Goal: Information Seeking & Learning: Find specific fact

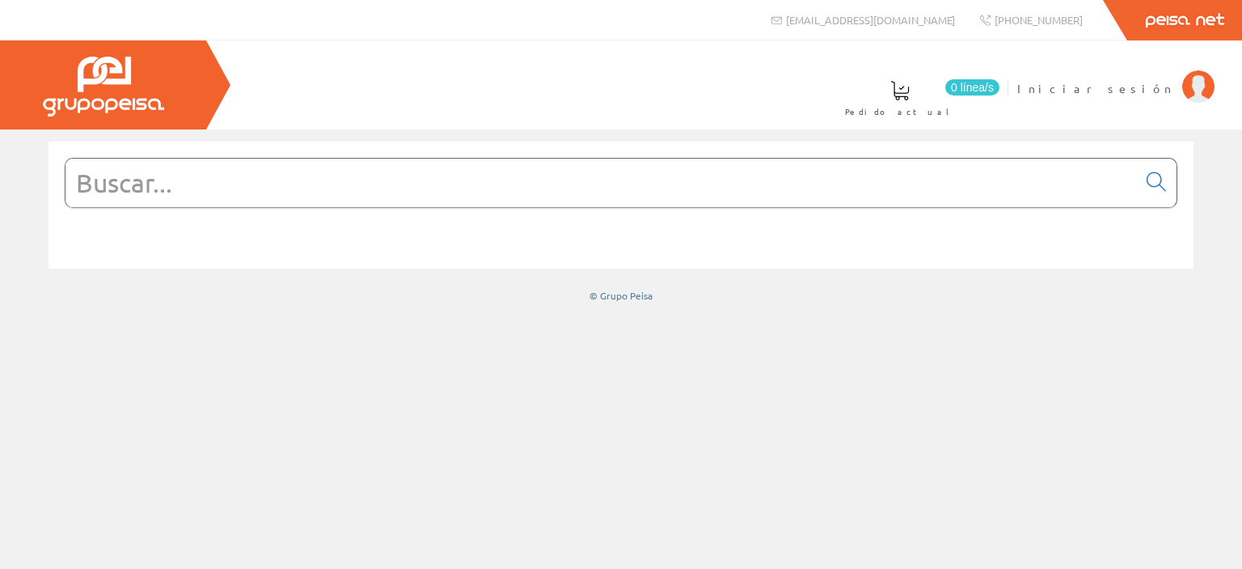
paste input "597.0107"
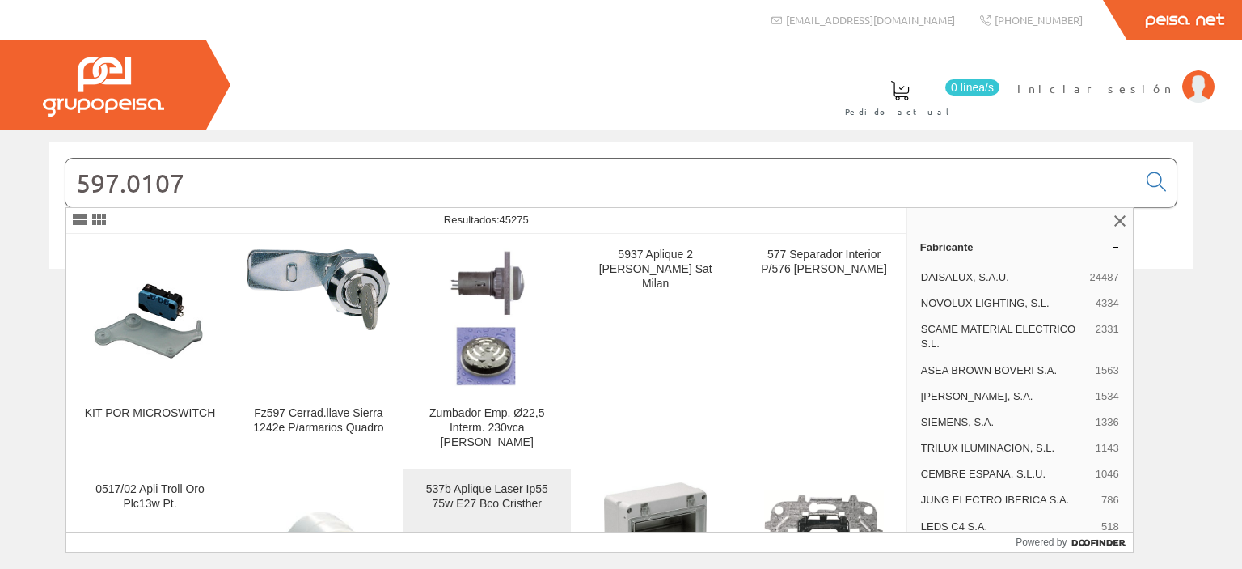
scroll to position [162, 0]
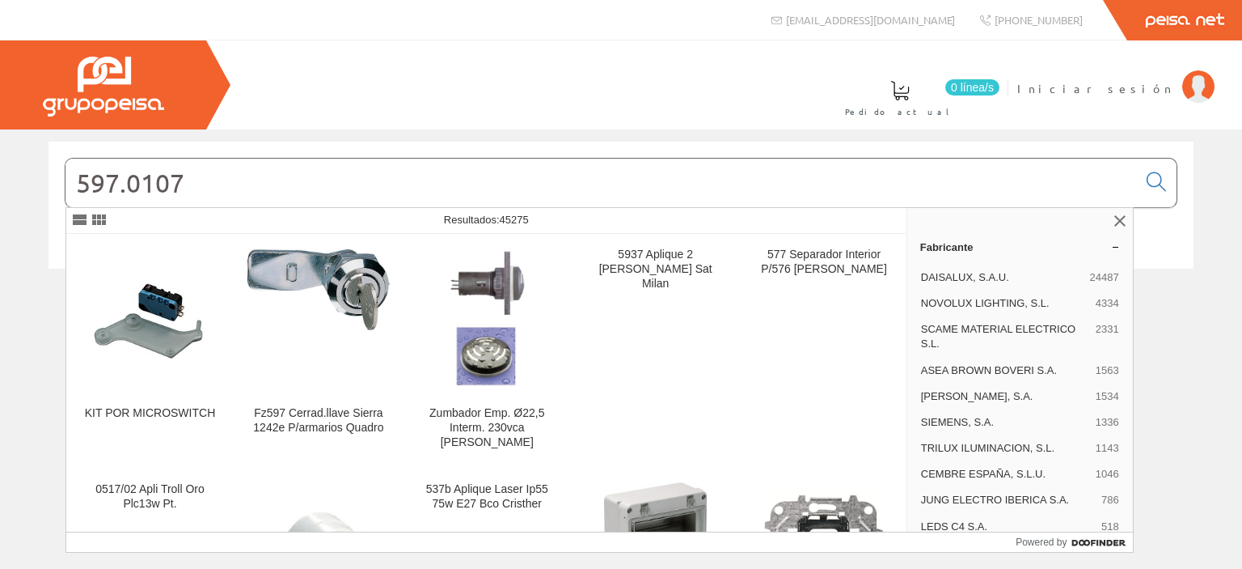
click at [320, 177] on input "597.0107" at bounding box center [602, 183] width 1072 height 49
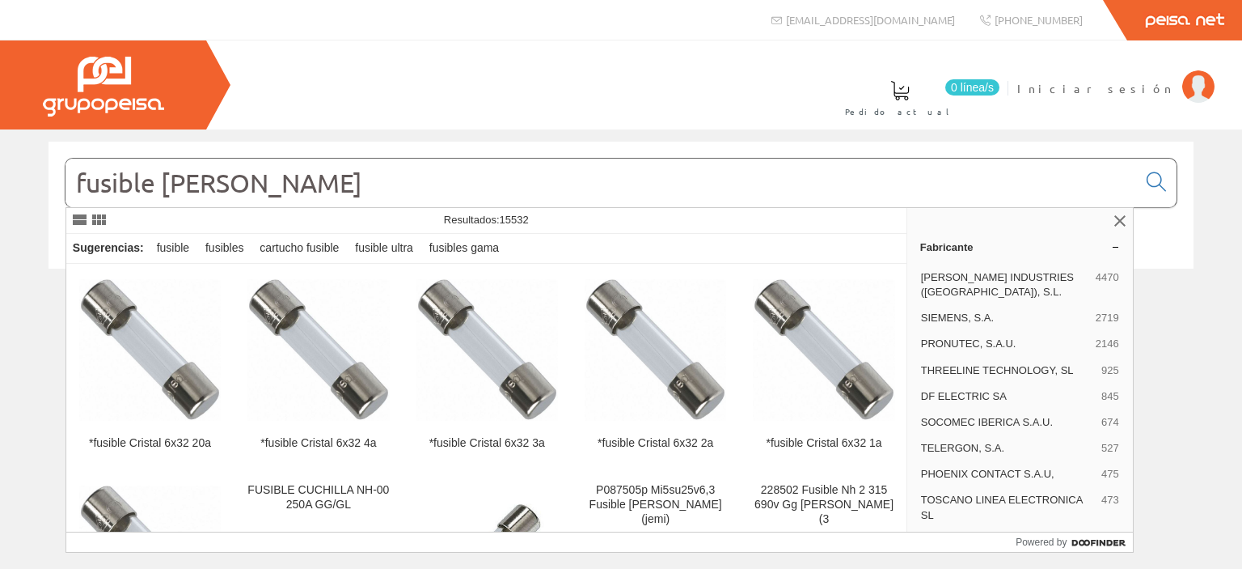
type input "fusible ferraz shawmut"
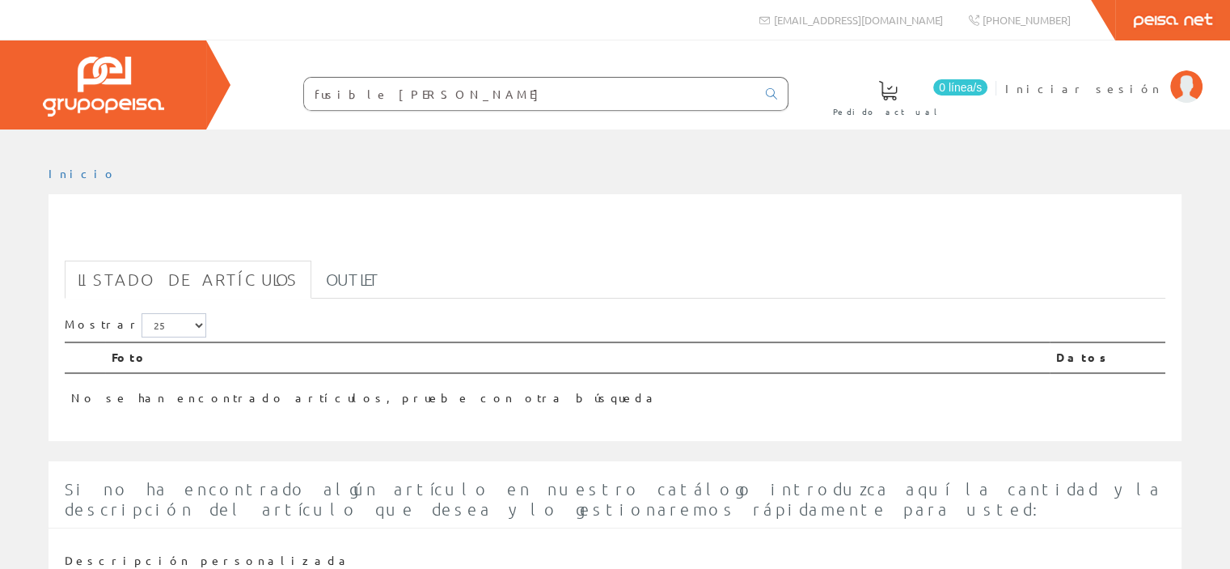
click at [534, 106] on input "fusible ferraz shawmut" at bounding box center [530, 94] width 452 height 32
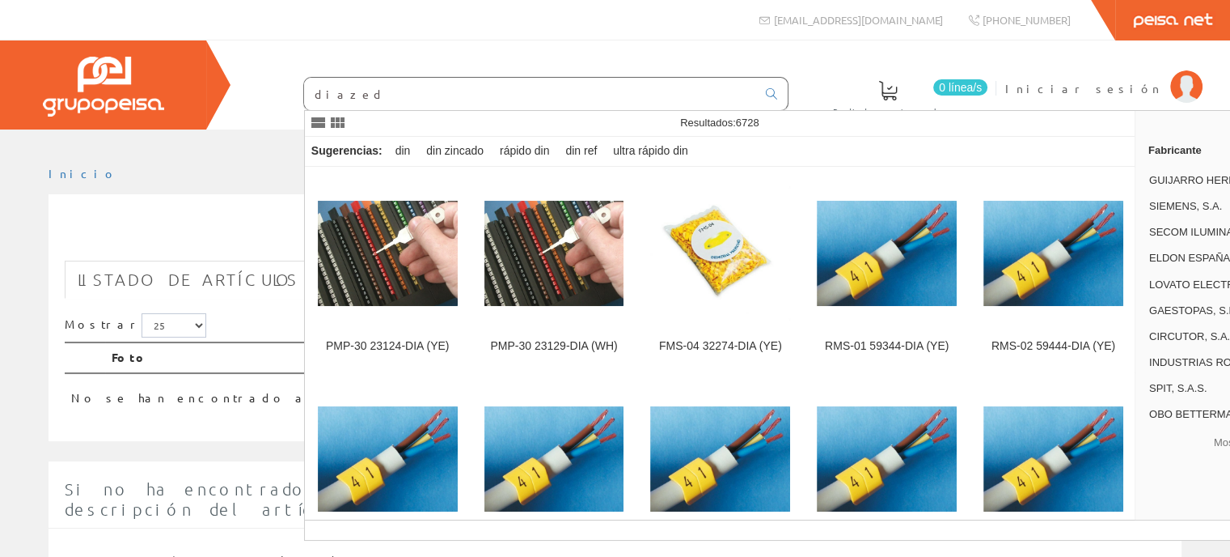
type input "diazed"
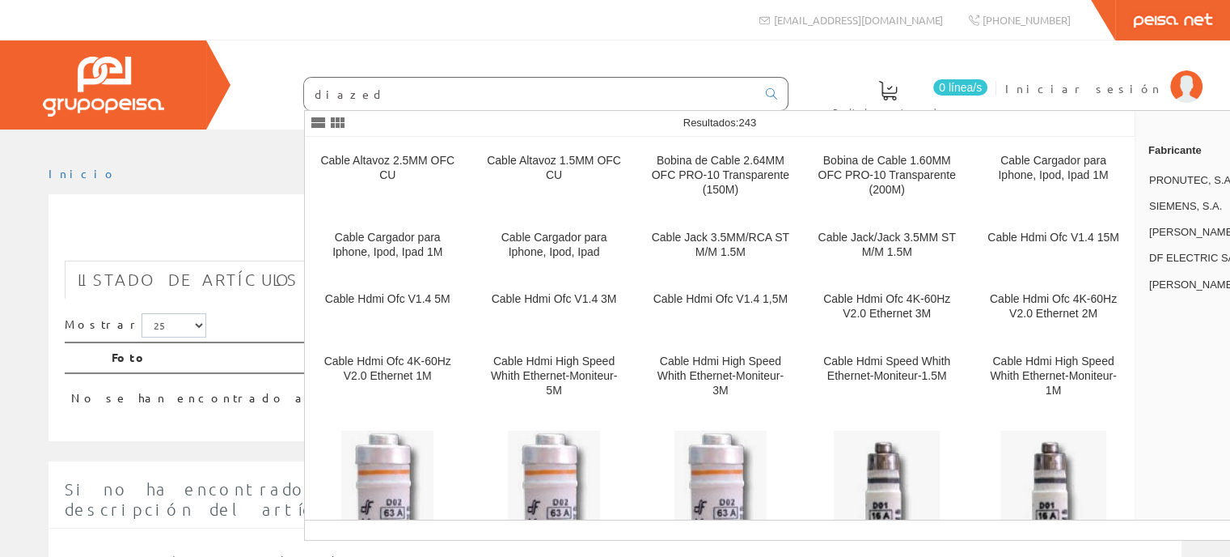
scroll to position [161, 0]
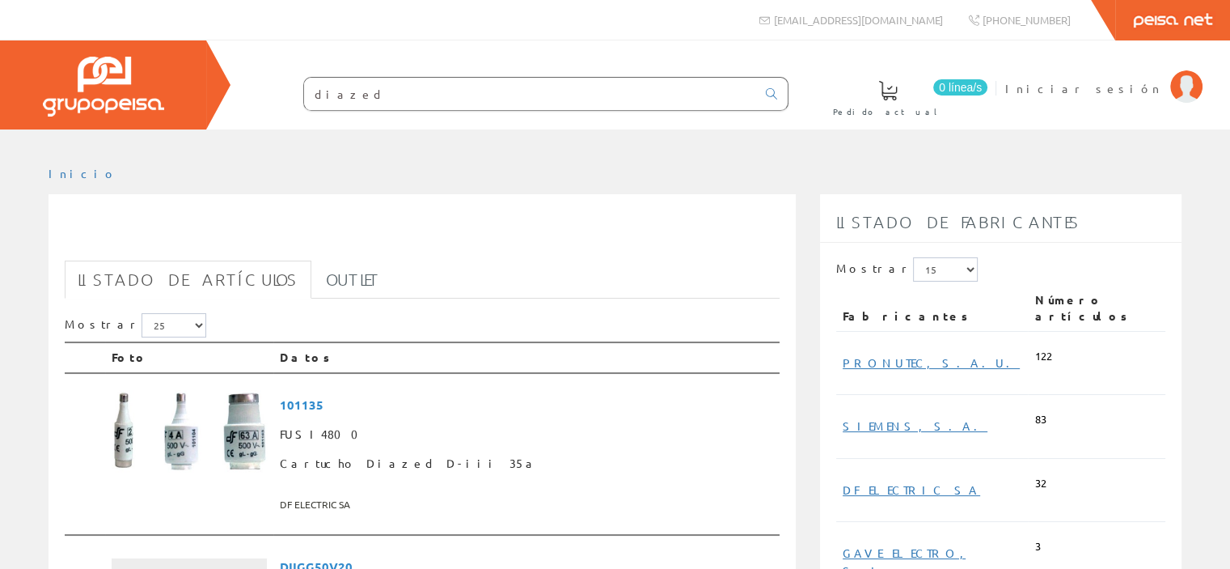
click at [409, 96] on input "diazed" at bounding box center [530, 94] width 452 height 32
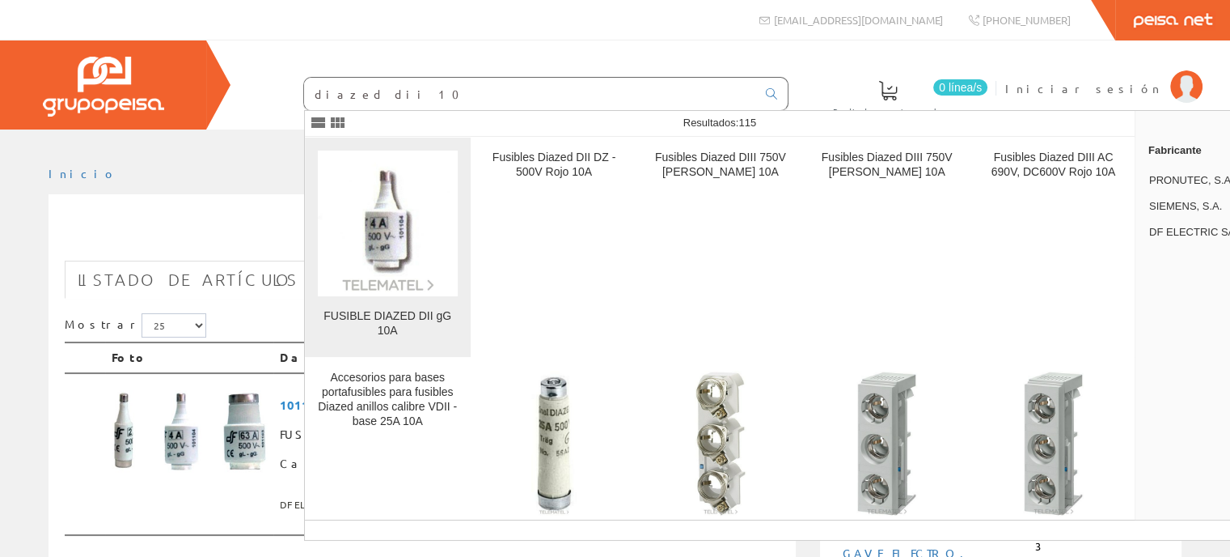
type input "diazed dii 10"
click at [414, 235] on img at bounding box center [388, 223] width 140 height 140
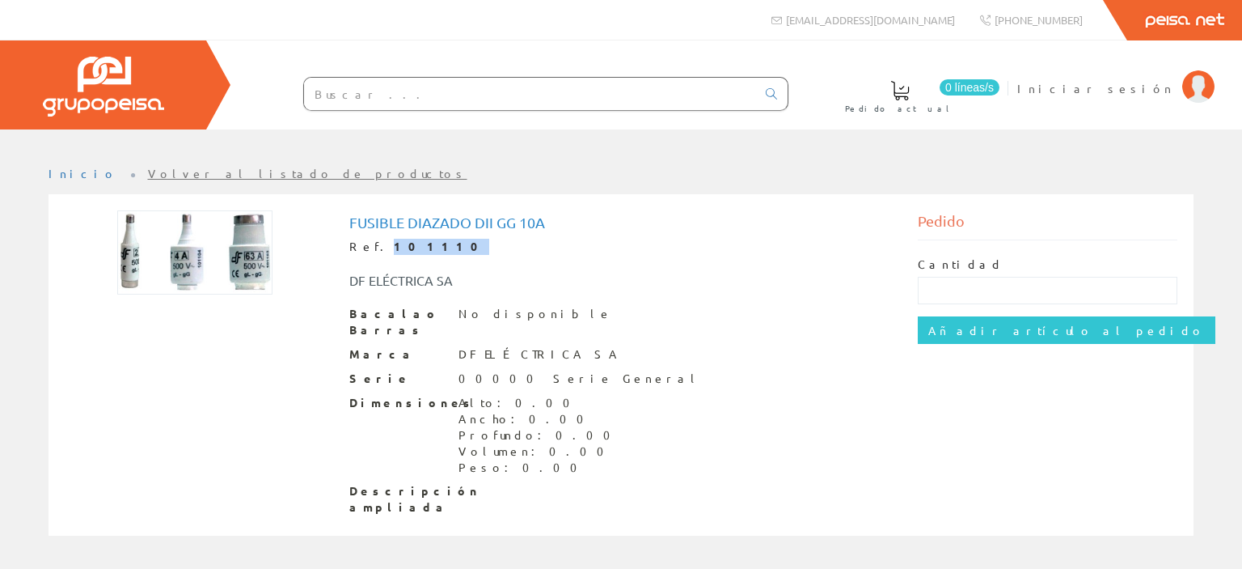
drag, startPoint x: 429, startPoint y: 253, endPoint x: 372, endPoint y: 245, distance: 57.2
click at [372, 245] on div "Ref. 101110" at bounding box center [621, 247] width 544 height 16
click at [1123, 85] on font "Iniciar sesión" at bounding box center [1096, 88] width 157 height 15
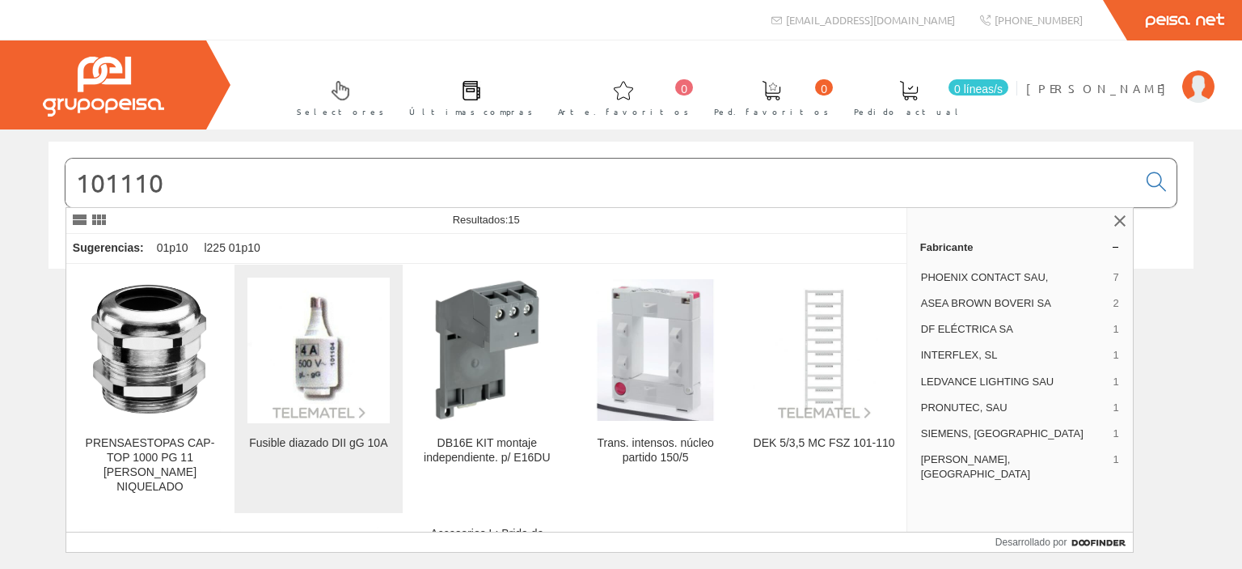
type input "101110"
click at [307, 339] on img at bounding box center [319, 350] width 142 height 142
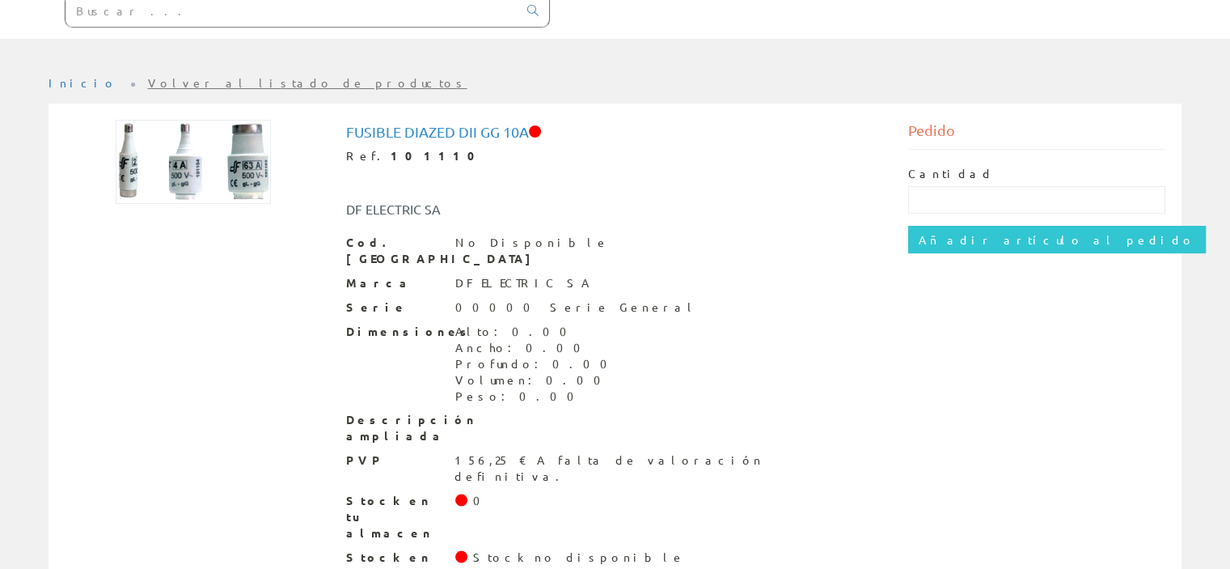
scroll to position [188, 0]
